Goal: Task Accomplishment & Management: Complete application form

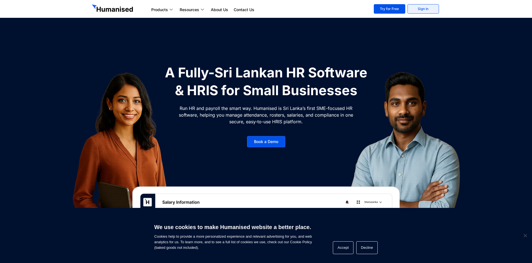
click at [431, 9] on link "Sign In" at bounding box center [423, 8] width 31 height 9
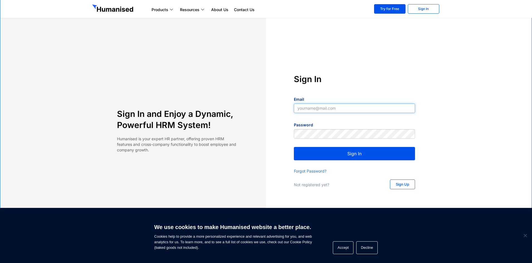
type input "dilinisandunika629@gmail.com"
click at [342, 155] on button "Sign In" at bounding box center [354, 153] width 121 height 13
click at [380, 151] on button "Sign In" at bounding box center [354, 153] width 121 height 13
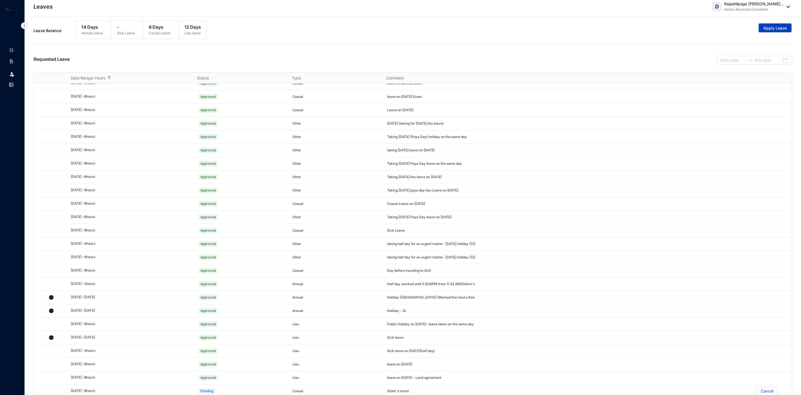
click at [775, 29] on span "Apply Leave" at bounding box center [774, 28] width 23 height 6
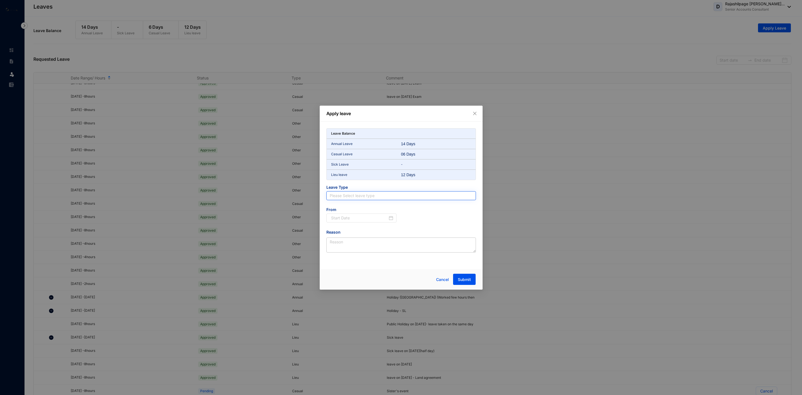
click at [448, 195] on input "search" at bounding box center [401, 195] width 143 height 8
click at [350, 235] on div "Lieu leave" at bounding box center [401, 233] width 141 height 6
click at [391, 217] on div at bounding box center [362, 218] width 62 height 6
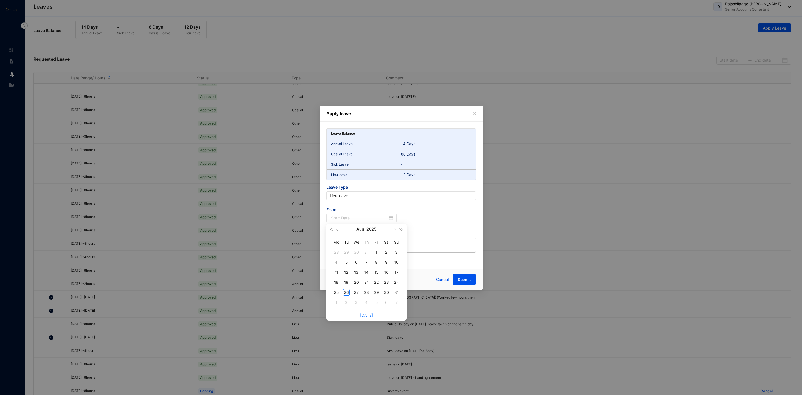
click at [339, 230] on button "button" at bounding box center [338, 228] width 6 height 11
type input "2025-06-09"
click at [335, 272] on div "9" at bounding box center [336, 272] width 7 height 7
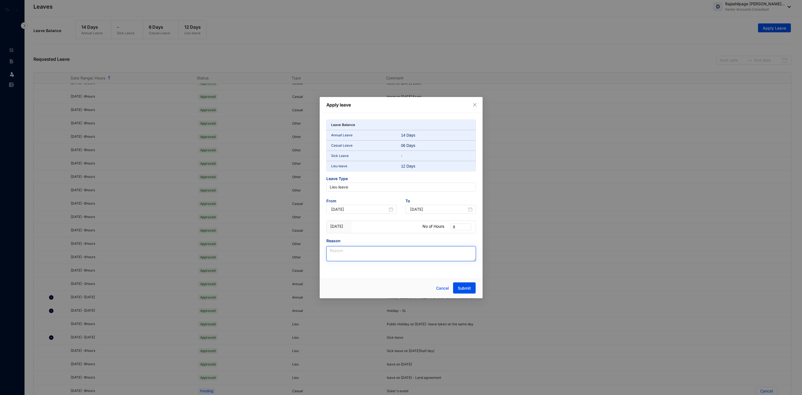
click at [369, 255] on textarea "Reason" at bounding box center [402, 253] width 150 height 15
type textarea "P"
type textarea "SL public holiday [DATE] taken on the same day"
click at [461, 286] on button "Submit" at bounding box center [464, 287] width 23 height 11
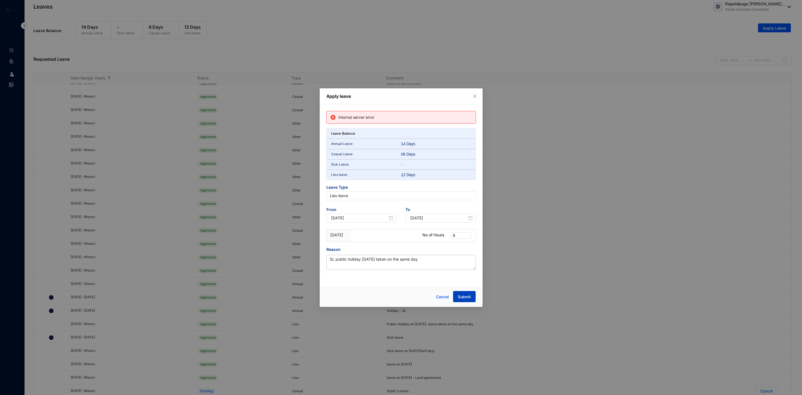
click at [469, 300] on span "Submit" at bounding box center [464, 297] width 13 height 6
click at [475, 94] on icon "close" at bounding box center [475, 96] width 4 height 4
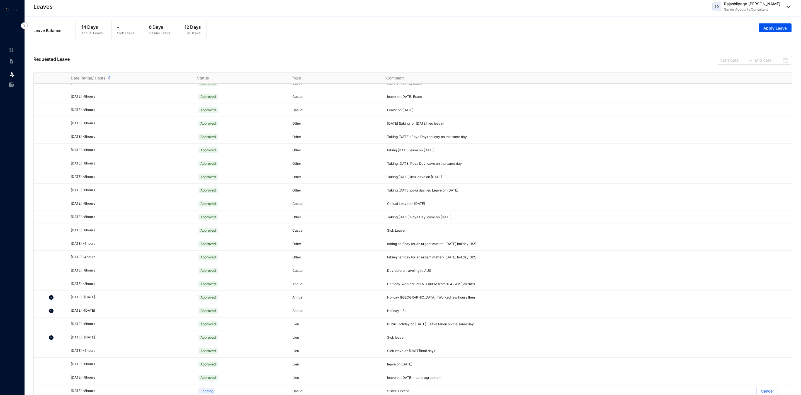
click at [374, 20] on div "Leave Balance 14 Days Annual Leave - Sick Leave 6 Days Casual Leave 12 Days Lie…" at bounding box center [412, 31] width 758 height 26
click at [777, 28] on span "Apply Leave" at bounding box center [774, 28] width 23 height 6
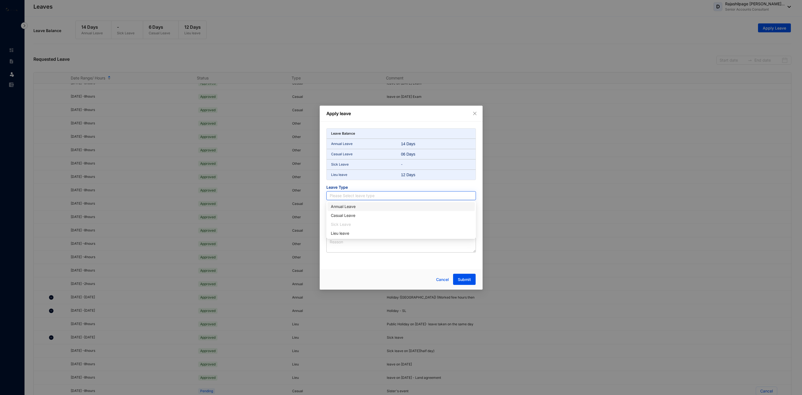
click at [472, 196] on input "search" at bounding box center [401, 195] width 143 height 8
click at [350, 218] on div "Casual Leave" at bounding box center [401, 215] width 141 height 6
click at [389, 220] on div at bounding box center [362, 218] width 62 height 6
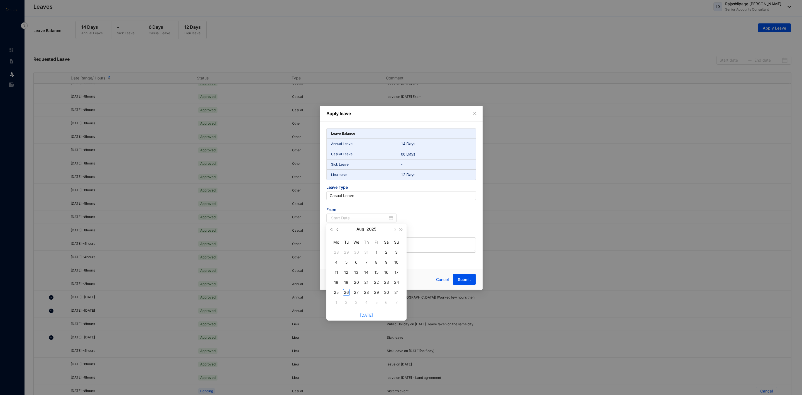
click at [337, 229] on span "button" at bounding box center [338, 229] width 3 height 3
type input "2025-07-01"
click at [335, 228] on button "button" at bounding box center [338, 228] width 6 height 11
click at [355, 280] on div "18" at bounding box center [356, 282] width 7 height 7
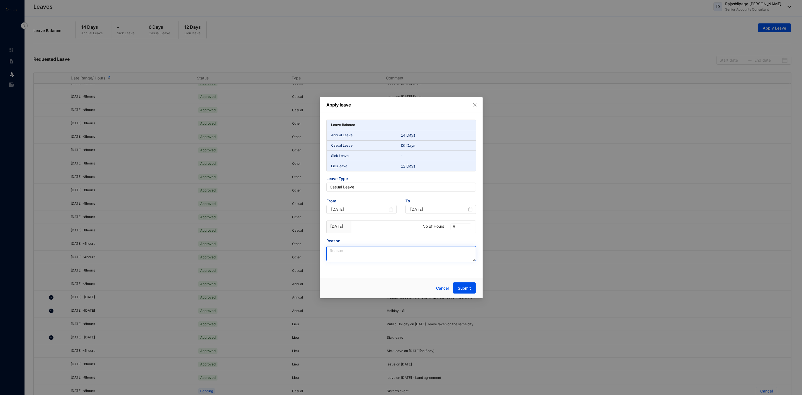
type input "2025-06-18"
click at [349, 258] on textarea "Reason" at bounding box center [402, 253] width 150 height 15
type textarea "to go to bank"
click at [468, 284] on button "Submit" at bounding box center [464, 287] width 23 height 11
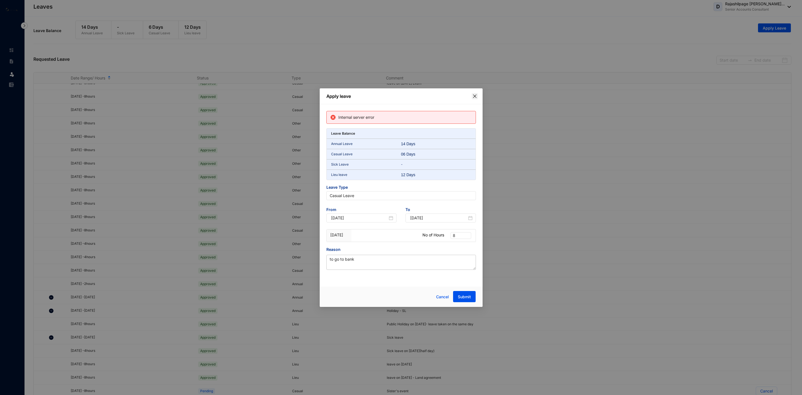
click at [472, 94] on span "Close" at bounding box center [475, 96] width 6 height 4
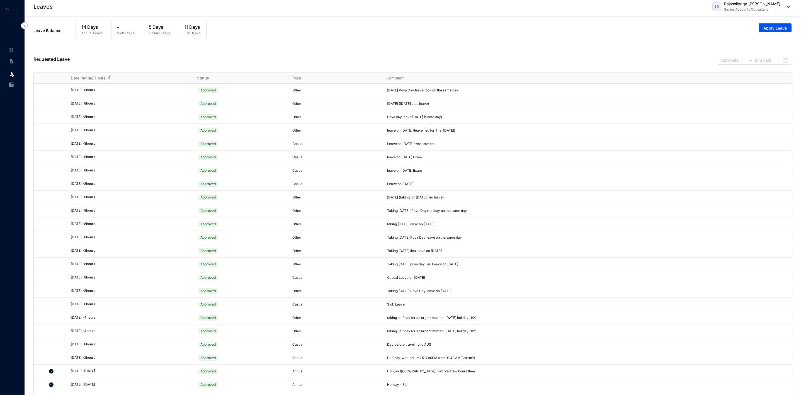
click at [25, 25] on img at bounding box center [24, 25] width 7 height 7
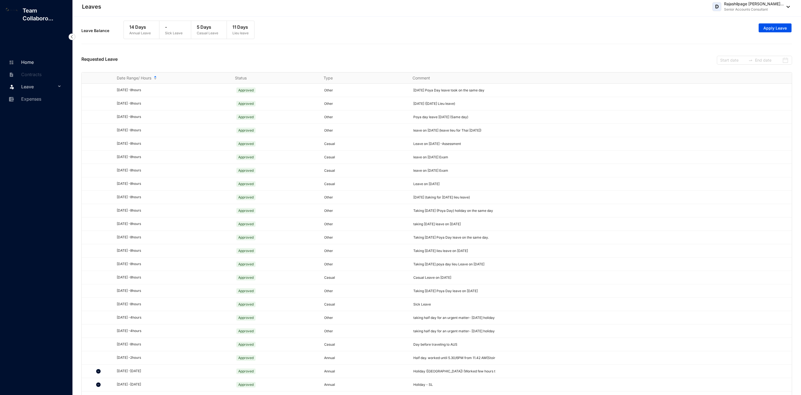
click at [34, 59] on link "Home" at bounding box center [20, 62] width 26 height 6
